Goal: Transaction & Acquisition: Book appointment/travel/reservation

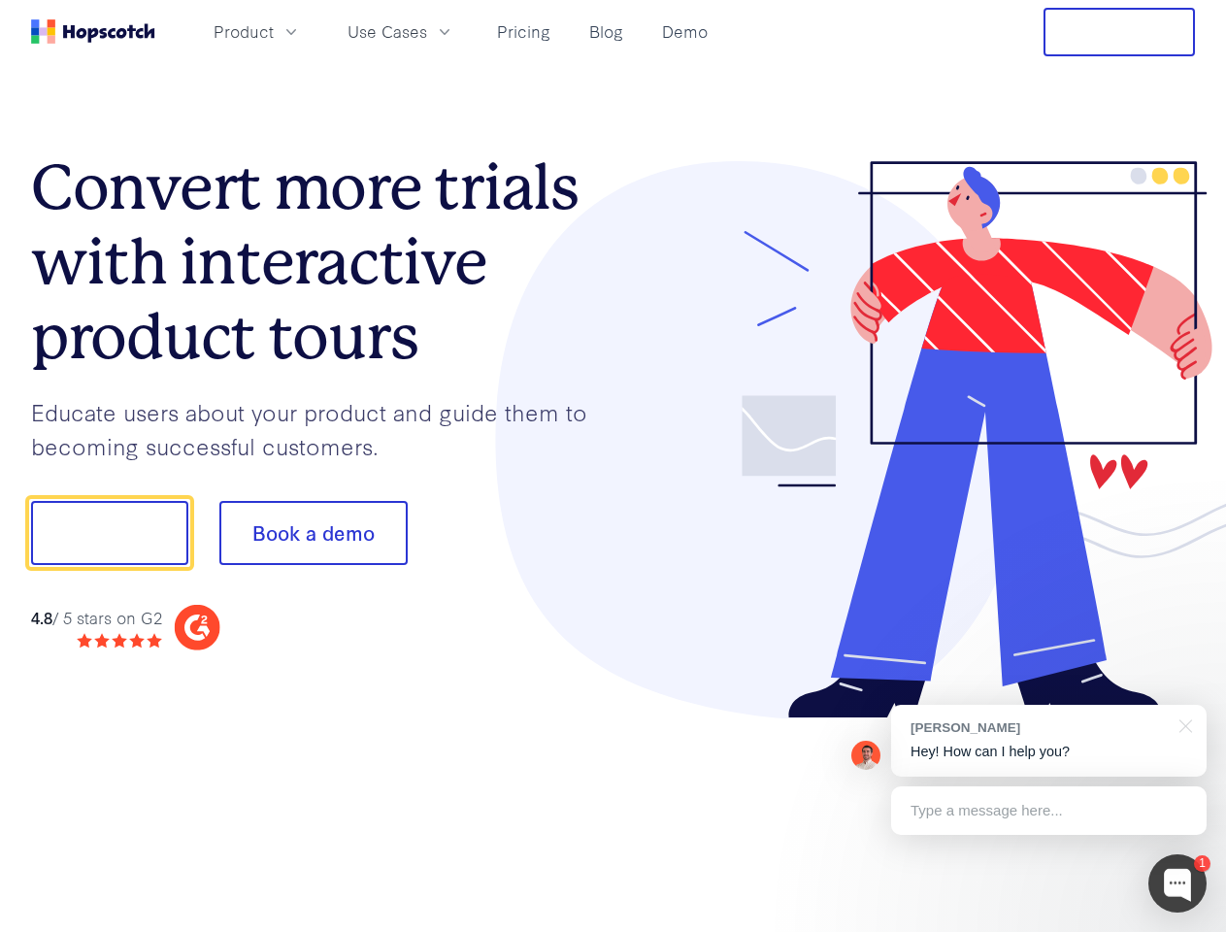
click at [614, 466] on div at bounding box center [905, 440] width 582 height 558
click at [274, 31] on span "Product" at bounding box center [244, 31] width 60 height 24
click at [427, 31] on span "Use Cases" at bounding box center [388, 31] width 80 height 24
click at [1119, 32] on button "Free Trial" at bounding box center [1119, 32] width 151 height 49
click at [109, 533] on button "Show me!" at bounding box center [109, 533] width 157 height 64
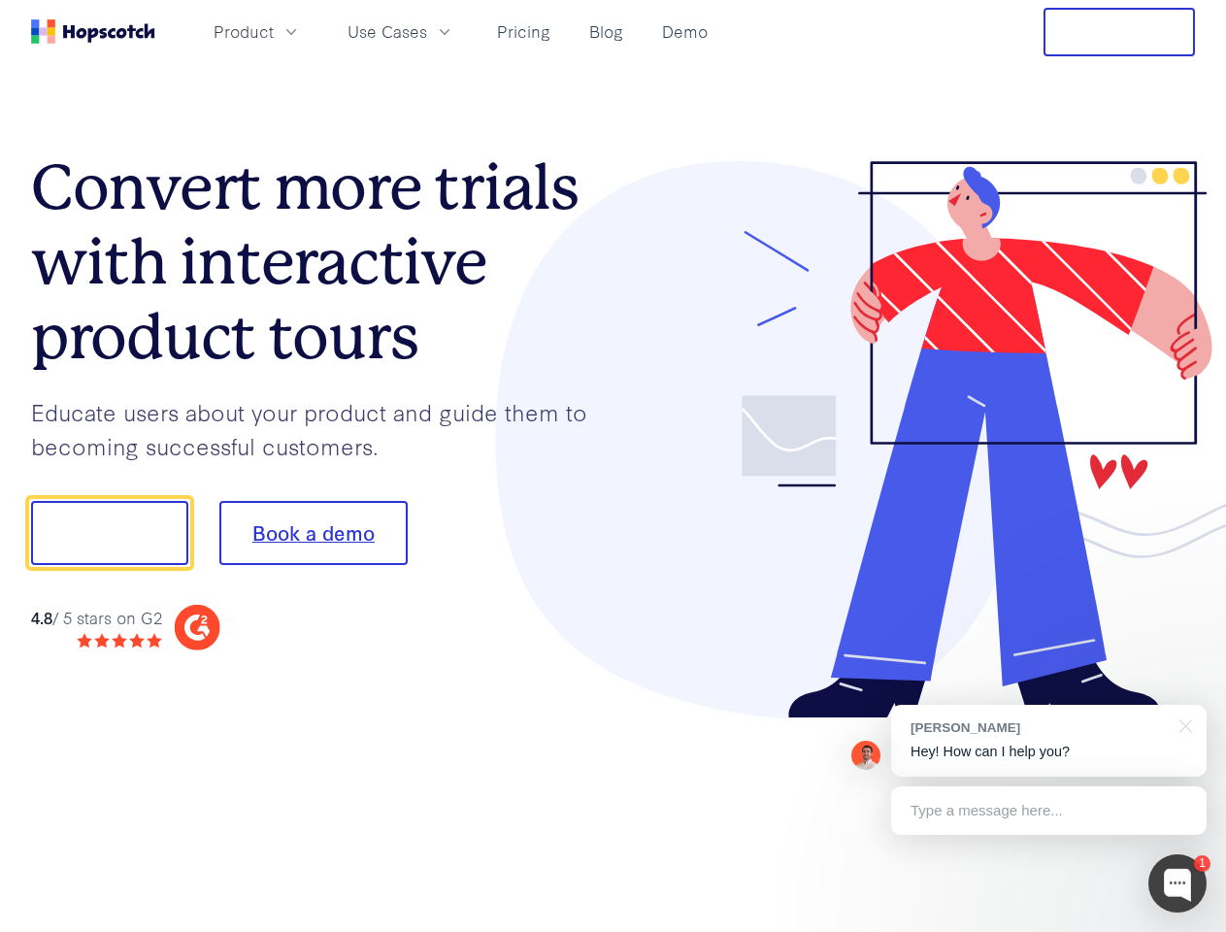
click at [313, 533] on button "Book a demo" at bounding box center [313, 533] width 188 height 64
click at [1178, 883] on div at bounding box center [1177, 883] width 58 height 58
click at [1048, 741] on div "[PERSON_NAME] Hey! How can I help you?" at bounding box center [1049, 741] width 316 height 72
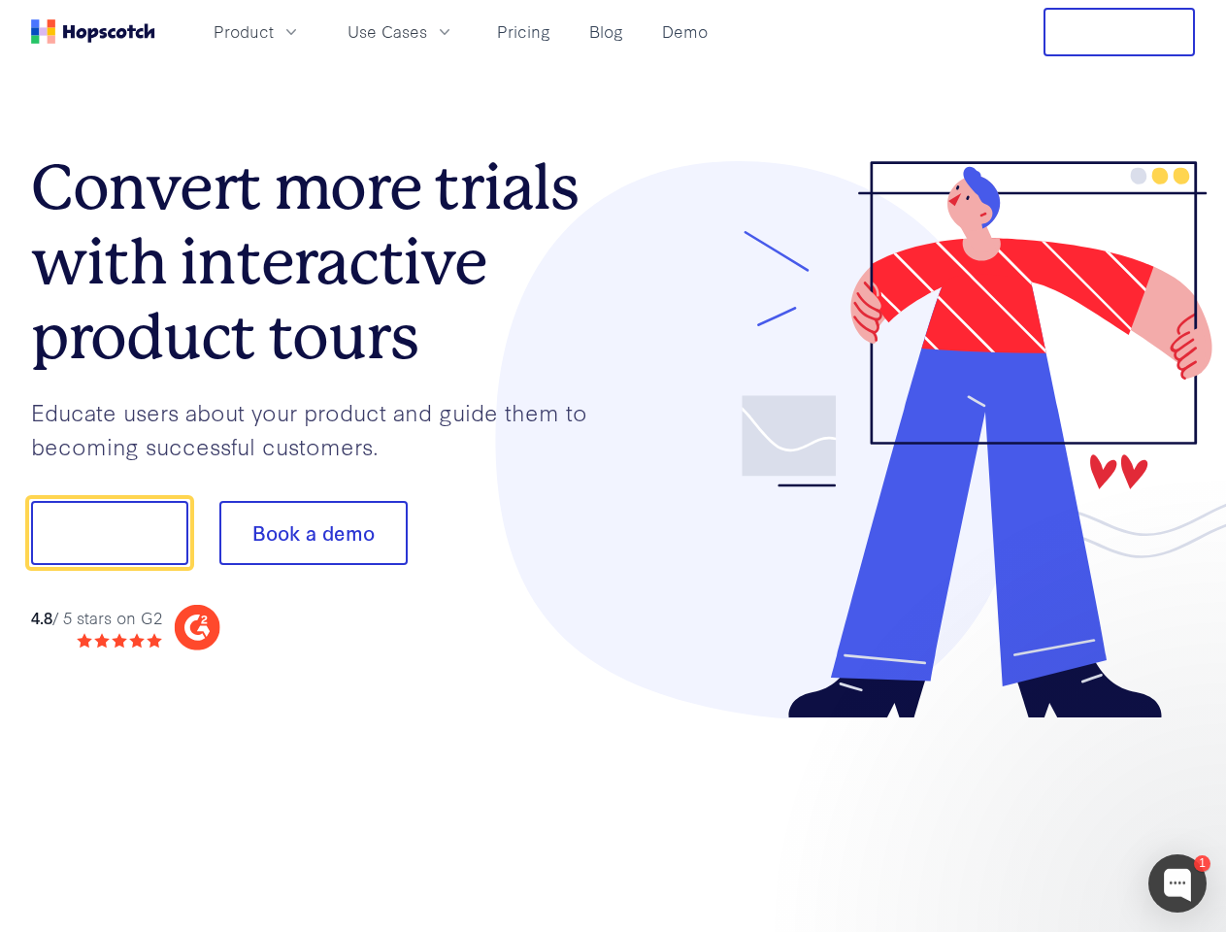
click at [1182, 724] on div at bounding box center [1025, 531] width 364 height 648
click at [1048, 811] on div at bounding box center [1025, 660] width 364 height 387
